Goal: Task Accomplishment & Management: Manage account settings

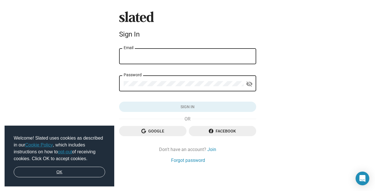
click at [93, 177] on link "OK" at bounding box center [59, 172] width 91 height 11
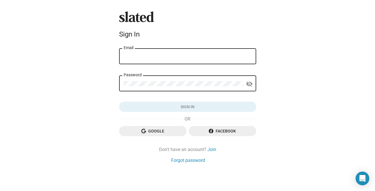
click at [140, 57] on input "Email" at bounding box center [188, 56] width 128 height 5
type input "charlique@charliquerolle.com"
click at [161, 110] on button "Click here to validate form" at bounding box center [187, 107] width 137 height 10
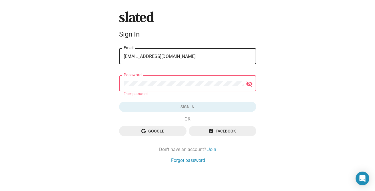
click at [155, 140] on div "Google Facebook" at bounding box center [187, 133] width 137 height 15
click at [157, 132] on span "Google" at bounding box center [153, 131] width 58 height 10
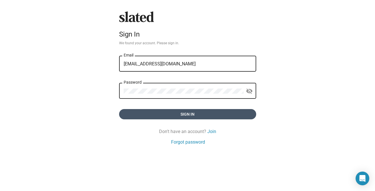
click at [159, 119] on span "Sign in" at bounding box center [188, 114] width 128 height 10
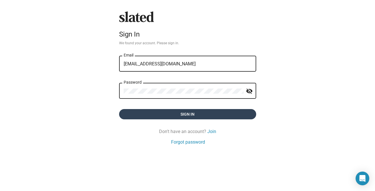
click at [163, 115] on form "charlique@charliquerolle.com Email Password visibility_off Sign in" at bounding box center [187, 87] width 137 height 65
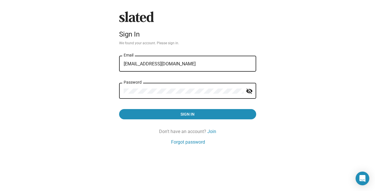
click at [249, 89] on mat-icon "visibility_off" at bounding box center [249, 91] width 7 height 9
click at [119, 109] on button "Sign in" at bounding box center [187, 114] width 137 height 10
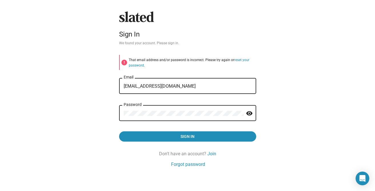
click at [119, 131] on button "Sign in" at bounding box center [187, 136] width 137 height 10
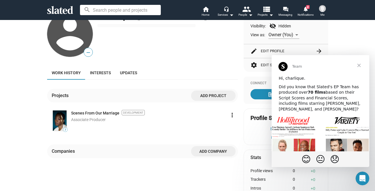
click at [361, 65] on span "Close" at bounding box center [359, 65] width 21 height 21
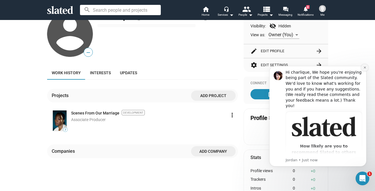
click at [363, 67] on icon "Dismiss notification" at bounding box center [364, 67] width 3 height 3
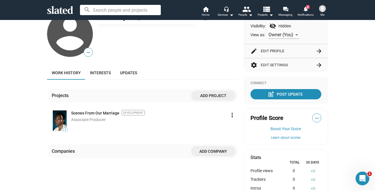
click at [94, 119] on span "Associate Producer" at bounding box center [88, 119] width 35 height 5
click at [94, 113] on link "Scenes From Our Marriage" at bounding box center [95, 113] width 48 height 5
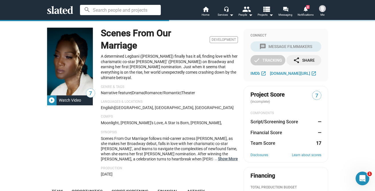
click at [229, 156] on button "… Show More" at bounding box center [228, 158] width 20 height 5
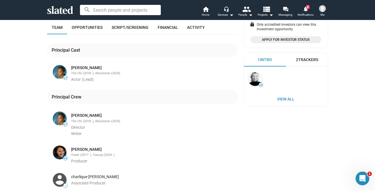
scroll to position [191, 0]
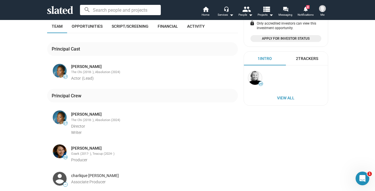
click at [88, 173] on div "charlique [PERSON_NAME]" at bounding box center [154, 175] width 166 height 5
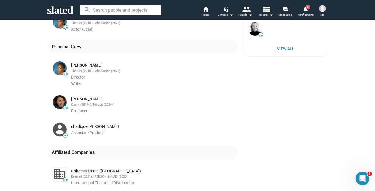
scroll to position [211, 0]
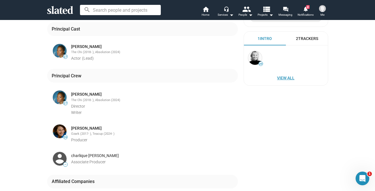
click at [287, 76] on span "View All" at bounding box center [286, 78] width 73 height 10
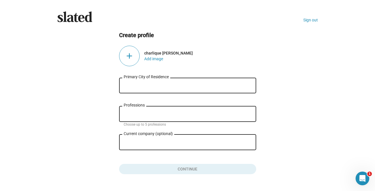
click at [199, 87] on input "Primary City of Residence" at bounding box center [188, 85] width 128 height 5
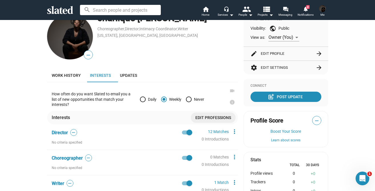
scroll to position [57, 0]
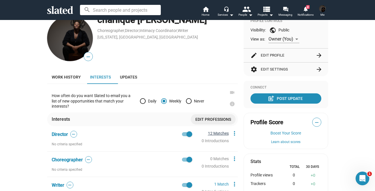
click at [221, 134] on link "12 Matches" at bounding box center [218, 133] width 21 height 5
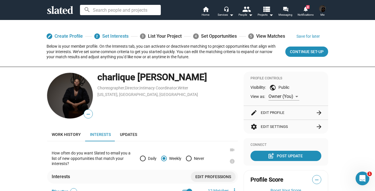
click at [303, 111] on button "edit Edit Profile arrow_forward" at bounding box center [286, 113] width 71 height 14
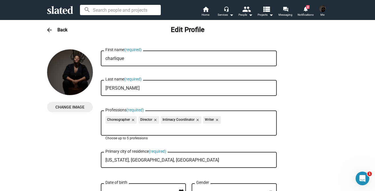
click at [220, 129] on input "Professions (required)" at bounding box center [190, 127] width 167 height 5
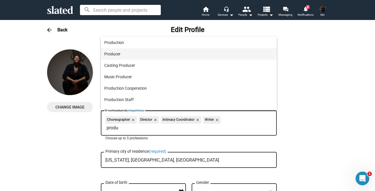
type input "produ"
click at [171, 55] on span "Producer" at bounding box center [188, 53] width 169 height 11
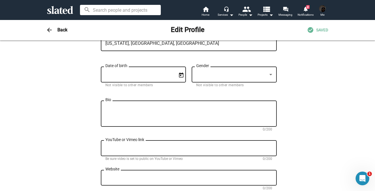
scroll to position [113, 0]
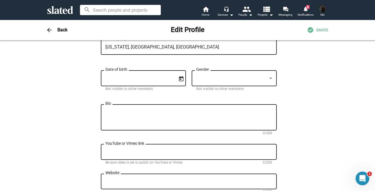
click at [271, 79] on div at bounding box center [270, 78] width 3 height 1
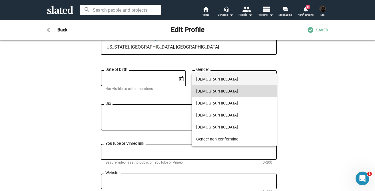
click at [267, 91] on span "Female" at bounding box center [234, 91] width 76 height 12
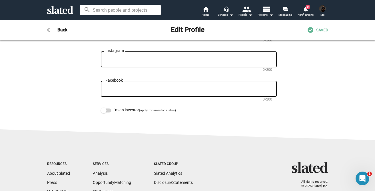
scroll to position [354, 0]
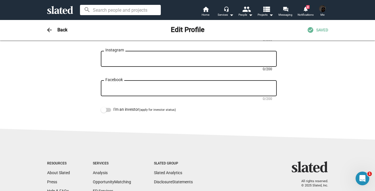
click at [171, 59] on textarea "Instagram" at bounding box center [188, 59] width 167 height 5
type textarea "@"
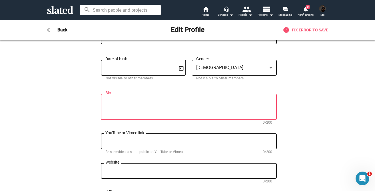
scroll to position [129, 0]
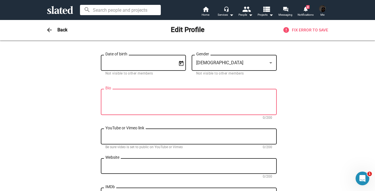
click at [221, 104] on textarea "Bio" at bounding box center [188, 102] width 167 height 15
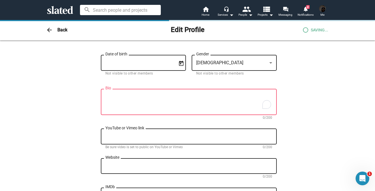
type textarea "https://instagram.com/iamcharlique"
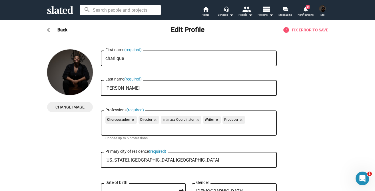
scroll to position [38, 0]
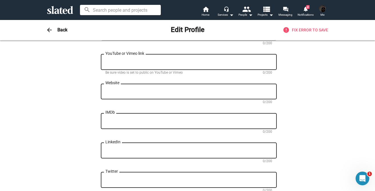
scroll to position [125, 0]
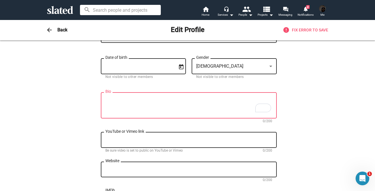
click at [207, 105] on textarea "Bio" at bounding box center [188, 105] width 167 height 15
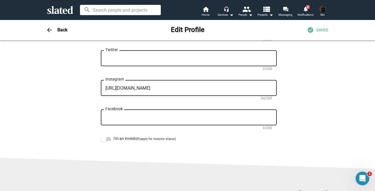
scroll to position [0, 0]
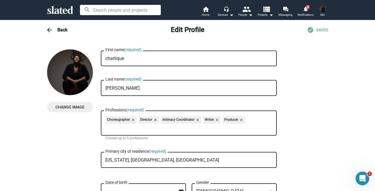
click at [54, 31] on span "arrow_back" at bounding box center [49, 30] width 11 height 7
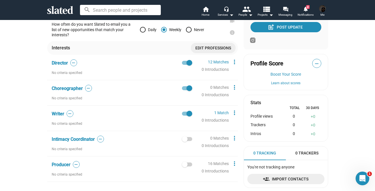
scroll to position [130, 0]
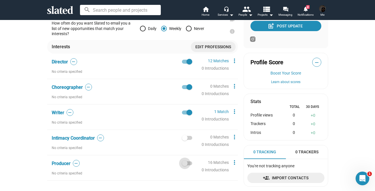
click at [187, 163] on span at bounding box center [185, 164] width 6 height 6
click at [185, 165] on input "checkbox" at bounding box center [185, 165] width 0 height 0
checkbox input "true"
click at [220, 112] on link "1 Match" at bounding box center [221, 111] width 15 height 5
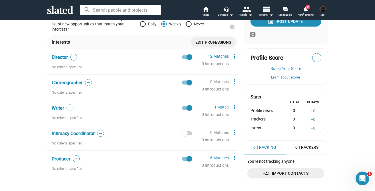
scroll to position [135, 0]
click at [189, 134] on span at bounding box center [187, 133] width 10 height 4
click at [185, 135] on input "checkbox" at bounding box center [185, 135] width 0 height 0
checkbox input "true"
click at [217, 159] on link "16 Matches" at bounding box center [218, 157] width 21 height 5
